Goal: Complete application form

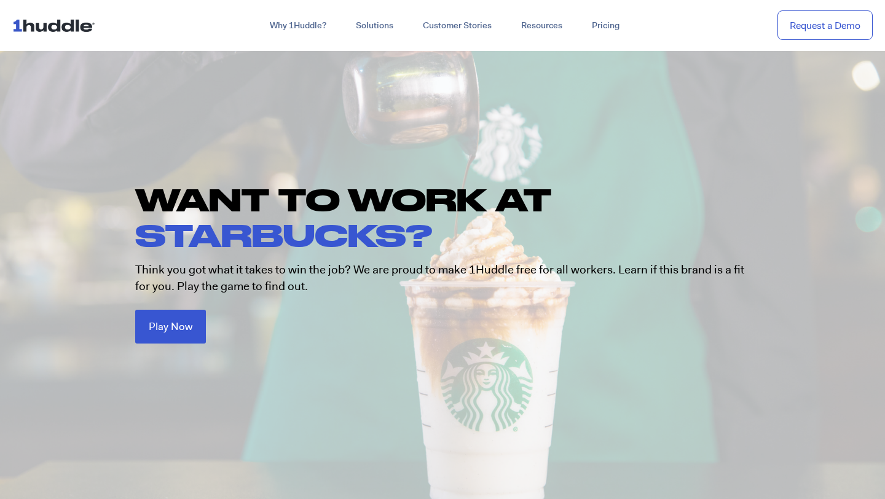
scroll to position [26, 0]
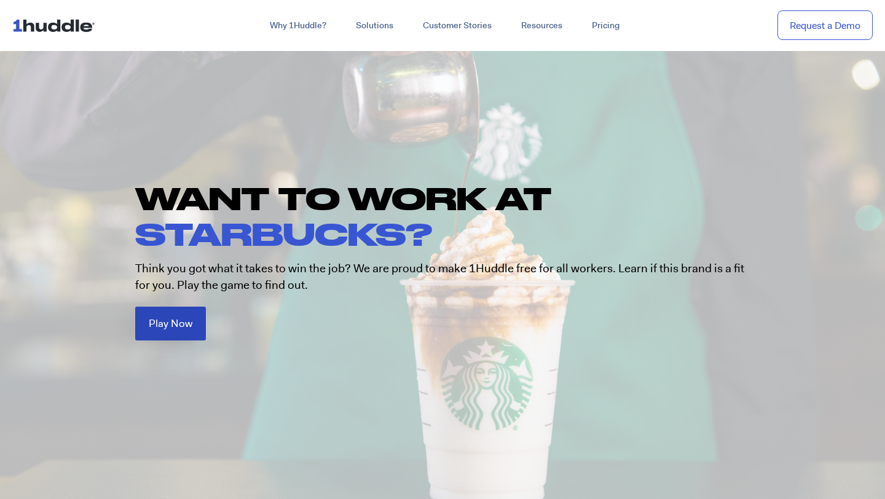
click at [192, 331] on link "Play Now" at bounding box center [170, 324] width 71 height 34
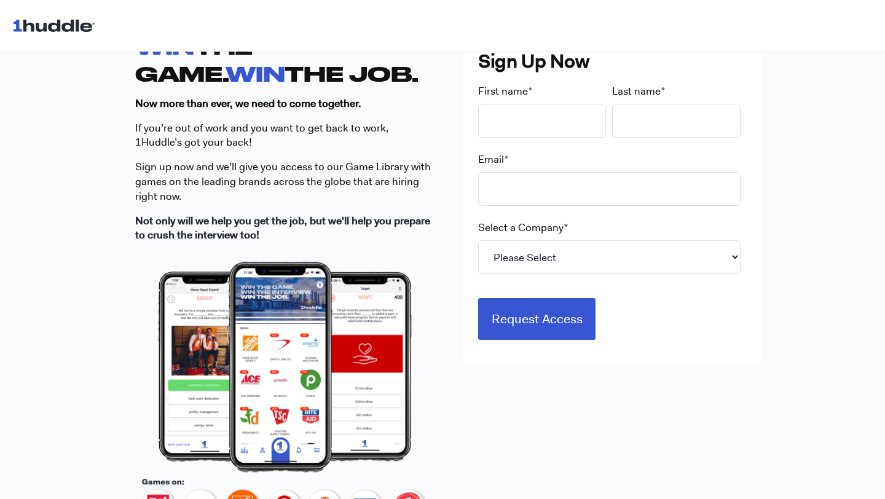
scroll to position [376, 0]
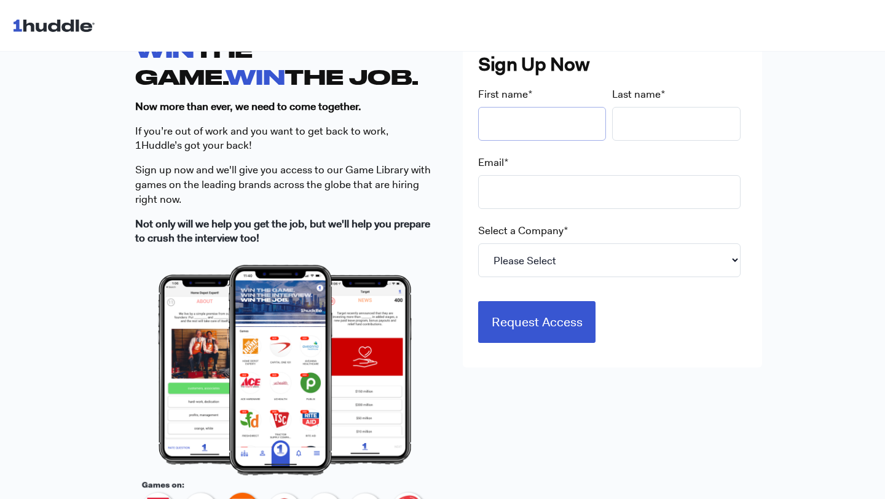
click at [540, 125] on input "First name *" at bounding box center [542, 124] width 129 height 34
type input "a"
click at [640, 120] on input "Last name *" at bounding box center [676, 124] width 129 height 34
type input "b"
click at [512, 192] on input "Email *" at bounding box center [609, 192] width 263 height 34
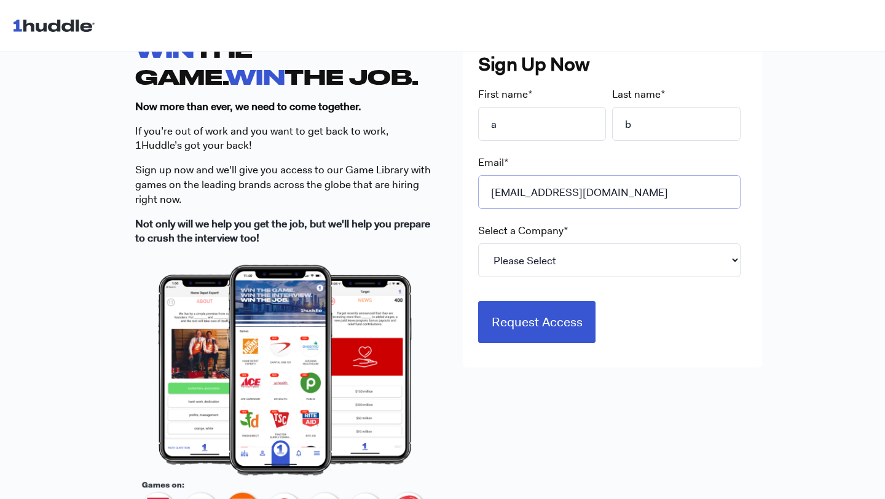
type input "[EMAIL_ADDRESS][DOMAIN_NAME]"
click at [534, 258] on select "Please Select 7-Eleven Ace Hardware Albertsons Companies ALDI Amazon Aveanna He…" at bounding box center [609, 261] width 263 height 34
select select "Starbucks"
click at [478, 244] on select "Please Select 7-Eleven Ace Hardware Albertsons Companies ALDI Amazon Aveanna He…" at bounding box center [609, 261] width 263 height 34
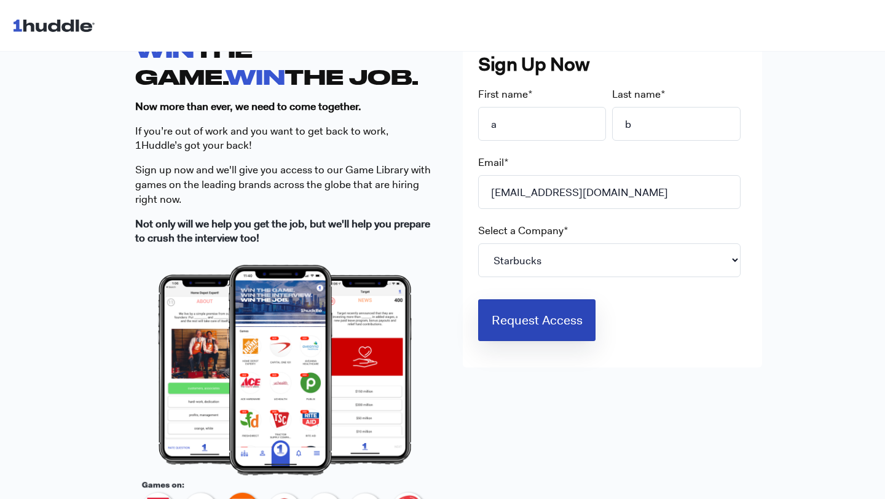
click at [564, 336] on input "Request Access" at bounding box center [537, 320] width 118 height 42
